Goal: Find specific page/section: Find specific page/section

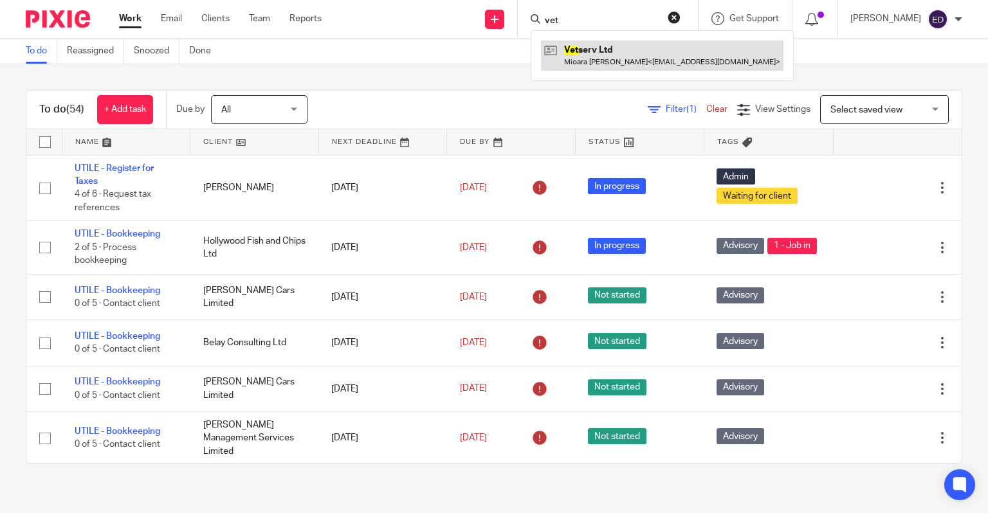
type input "vet"
click at [600, 53] on link at bounding box center [662, 56] width 243 height 30
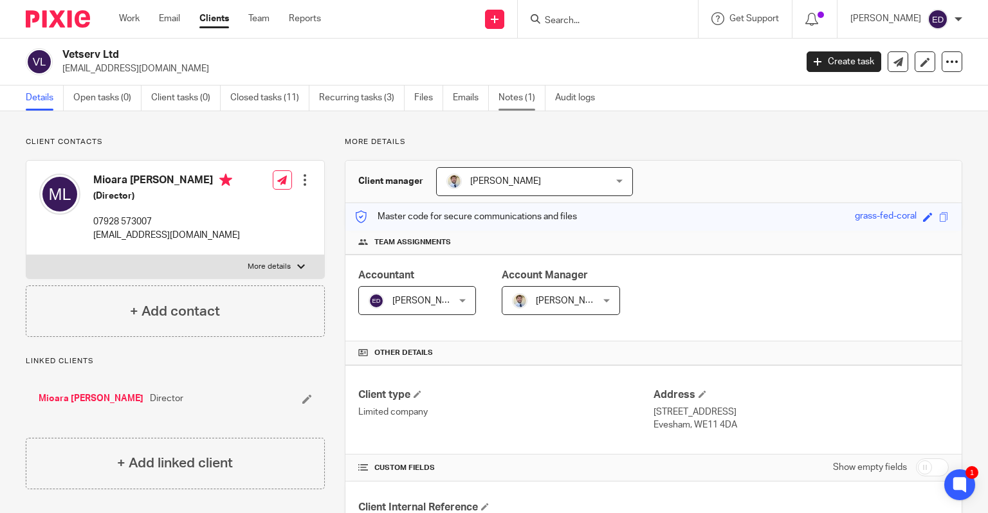
click at [538, 100] on link "Notes (1)" at bounding box center [522, 98] width 47 height 25
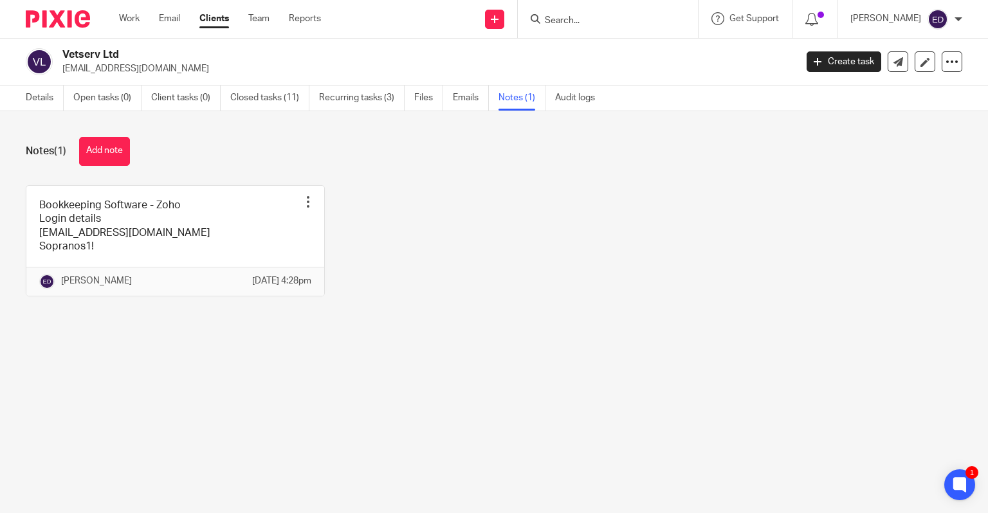
click at [630, 3] on div at bounding box center [608, 19] width 180 height 38
click at [603, 32] on div at bounding box center [608, 19] width 180 height 38
click at [602, 24] on input "Search" at bounding box center [602, 21] width 116 height 12
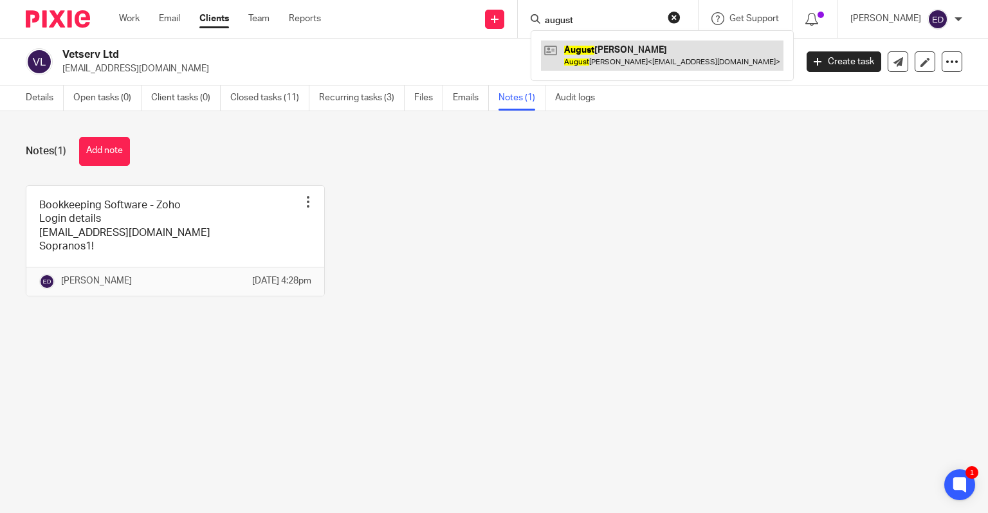
type input "august"
click at [666, 56] on link at bounding box center [662, 56] width 243 height 30
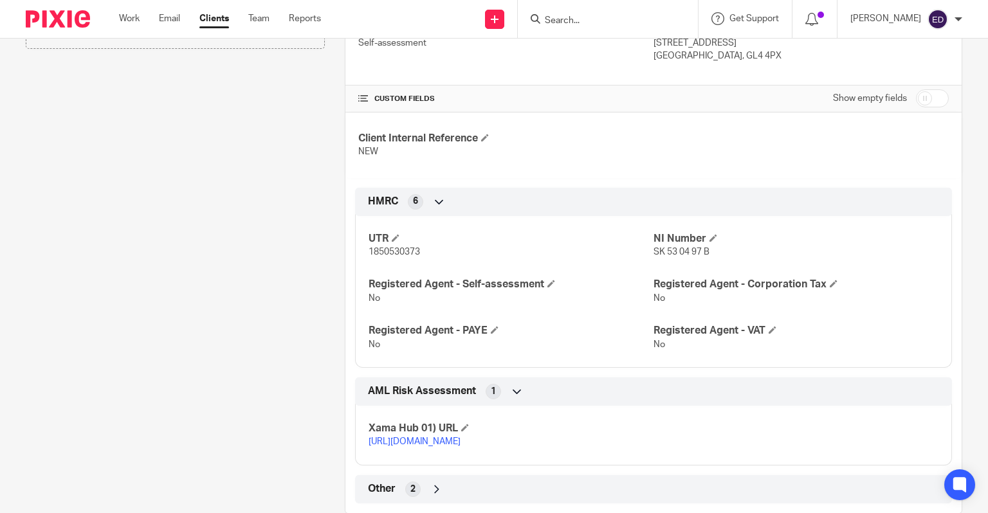
scroll to position [407, 0]
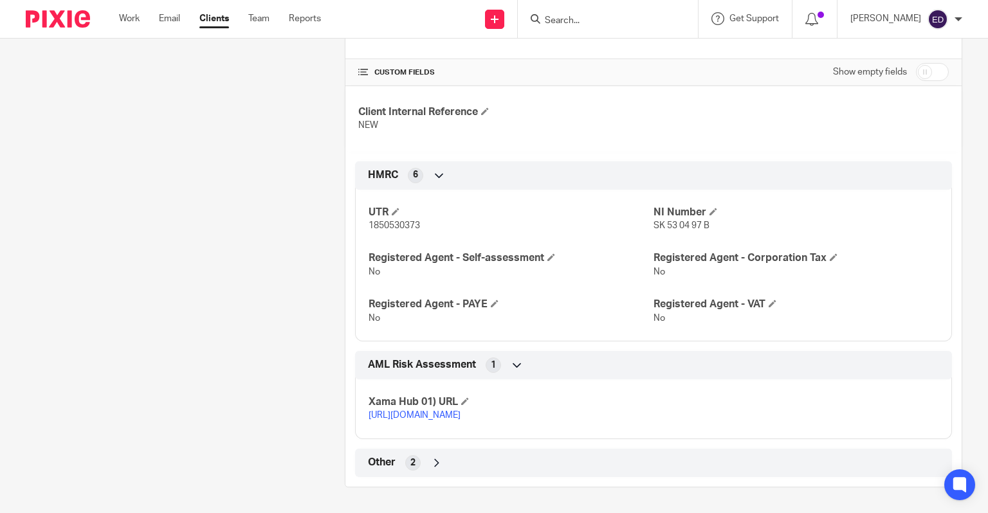
click at [423, 472] on div "Other 2" at bounding box center [653, 463] width 597 height 28
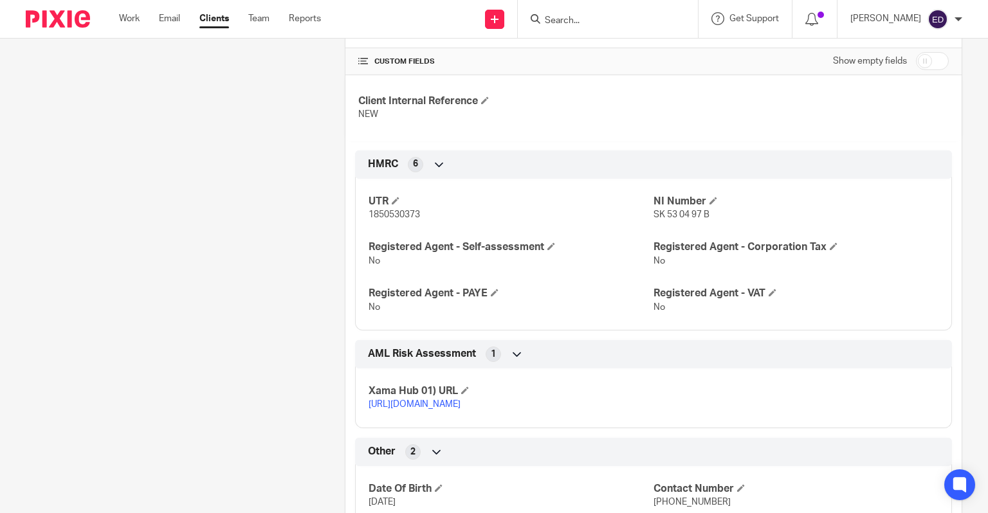
scroll to position [466, 0]
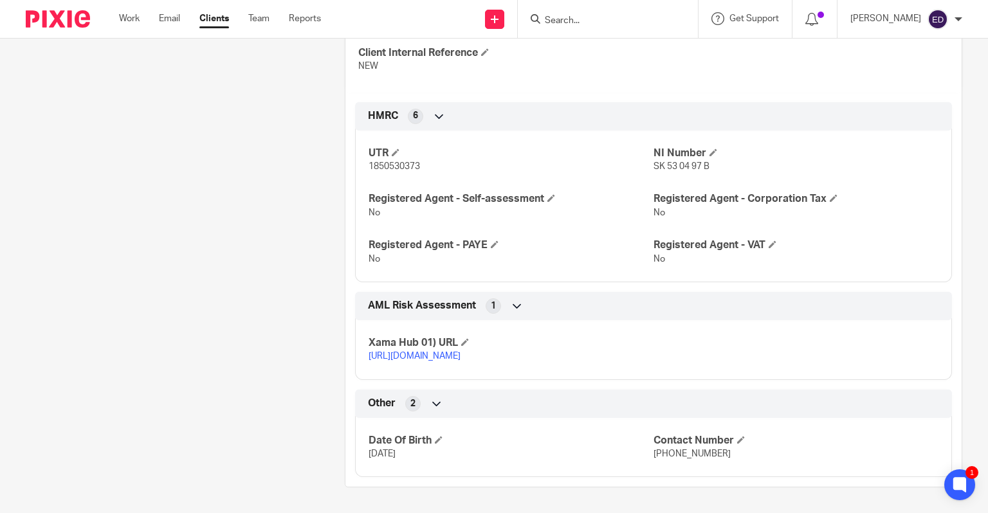
click at [964, 368] on div "Client contacts Augustina Santos +447846481175 sennysantos@yahoo.co.uk Edit con…" at bounding box center [494, 84] width 988 height 857
